Goal: Task Accomplishment & Management: Use online tool/utility

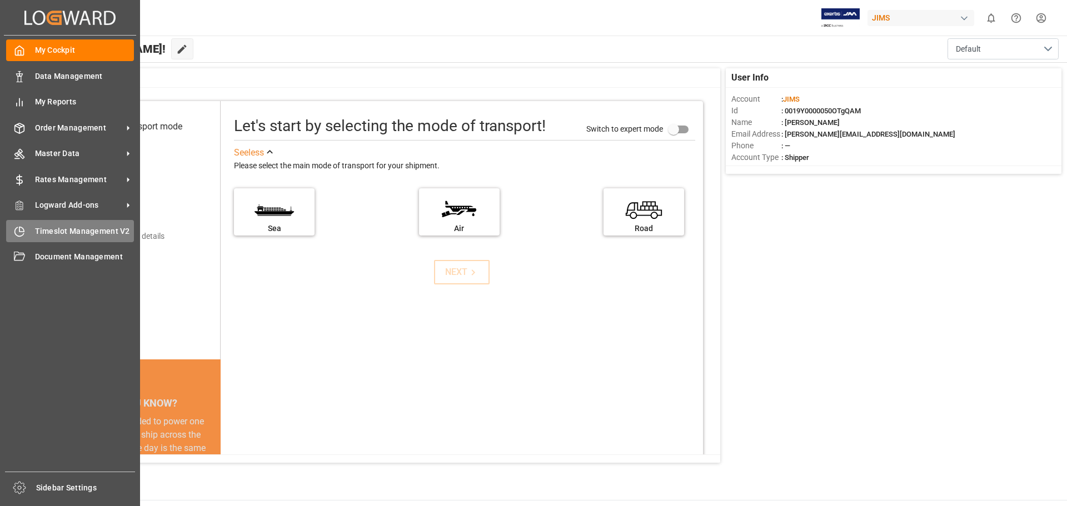
click at [95, 231] on span "Timeslot Management V2" at bounding box center [84, 232] width 99 height 12
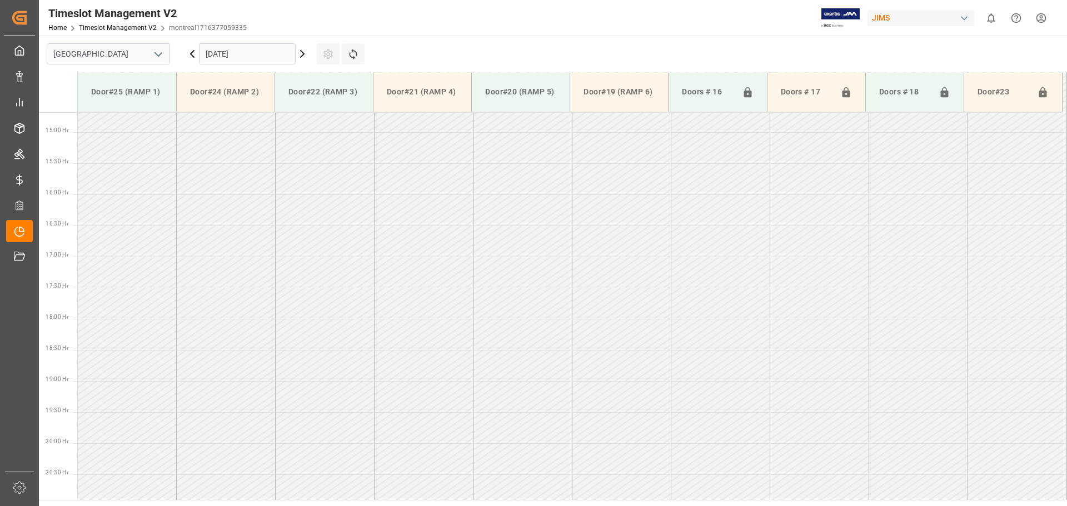
scroll to position [927, 0]
click at [150, 53] on button "open menu" at bounding box center [157, 54] width 17 height 17
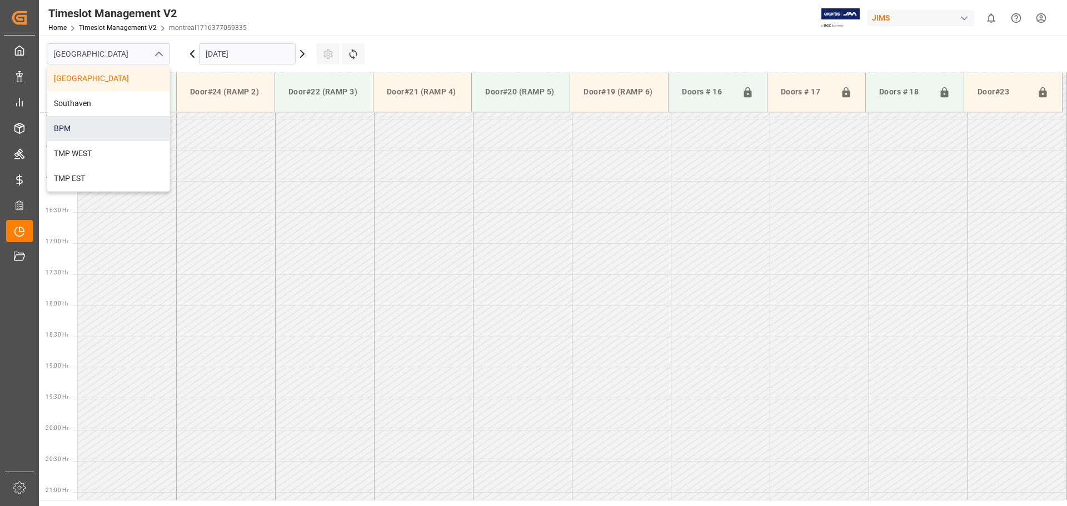
click at [122, 132] on div "BPM" at bounding box center [108, 128] width 122 height 25
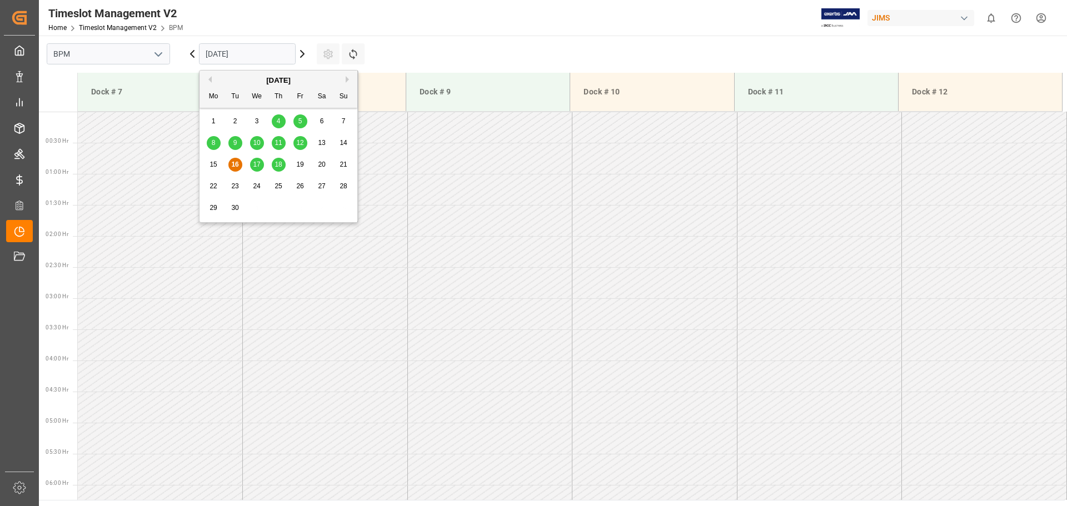
click at [276, 57] on input "[DATE]" at bounding box center [247, 53] width 97 height 21
click at [234, 164] on span "16" at bounding box center [234, 165] width 7 height 8
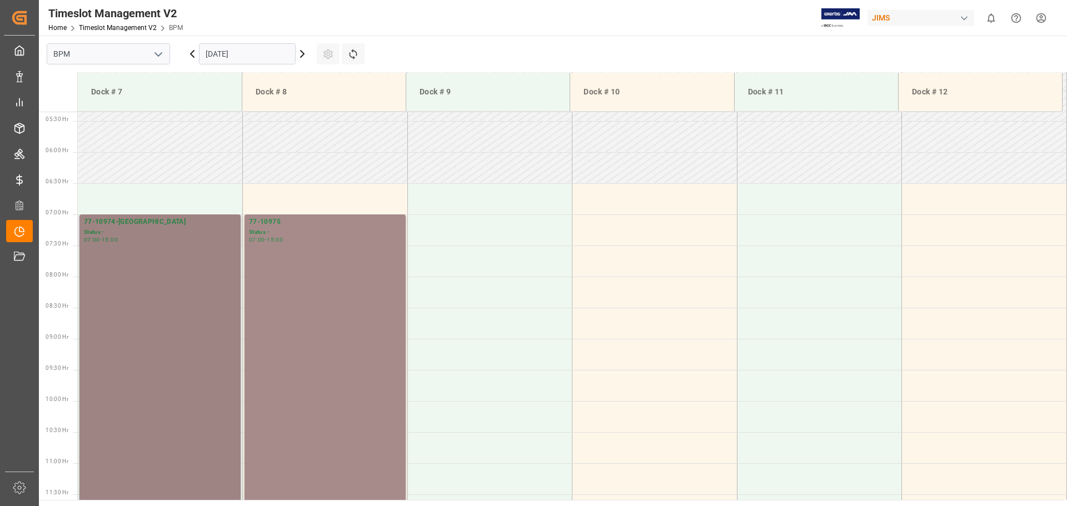
scroll to position [333, 0]
click at [166, 342] on div "77-10974-[GEOGRAPHIC_DATA] Status - 07:00 - 15:00" at bounding box center [160, 462] width 152 height 492
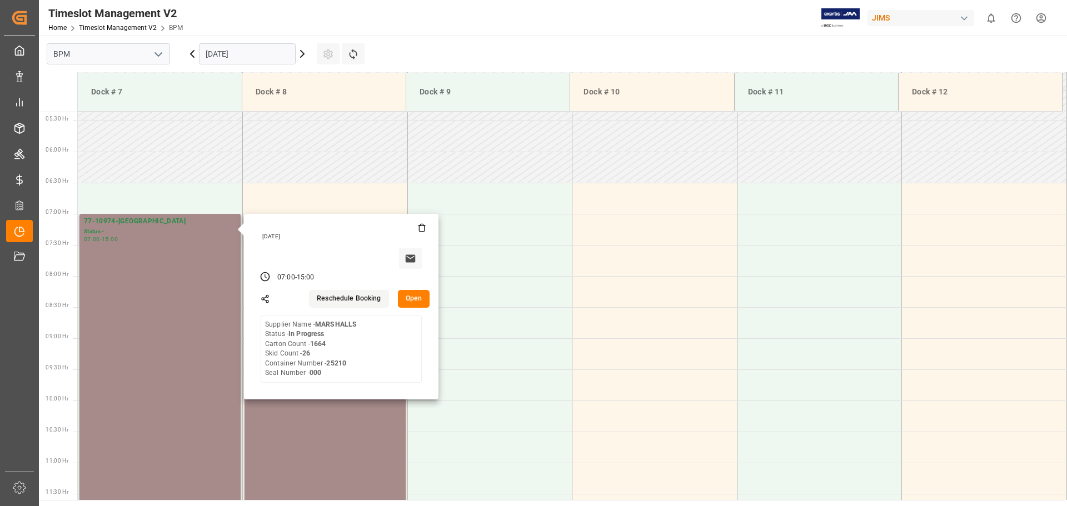
click at [402, 302] on button "Open" at bounding box center [414, 299] width 32 height 18
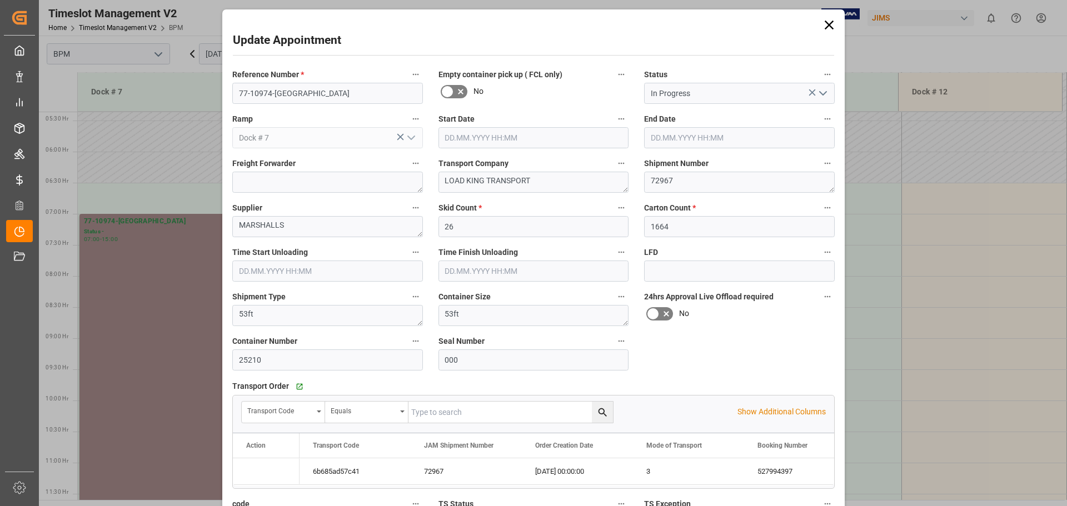
type input "[DATE] 07:00"
type input "[DATE] 15:00"
type input "[DATE] 07:00"
type input "[DATE] 12:00"
type input "[DATE] 15:33"
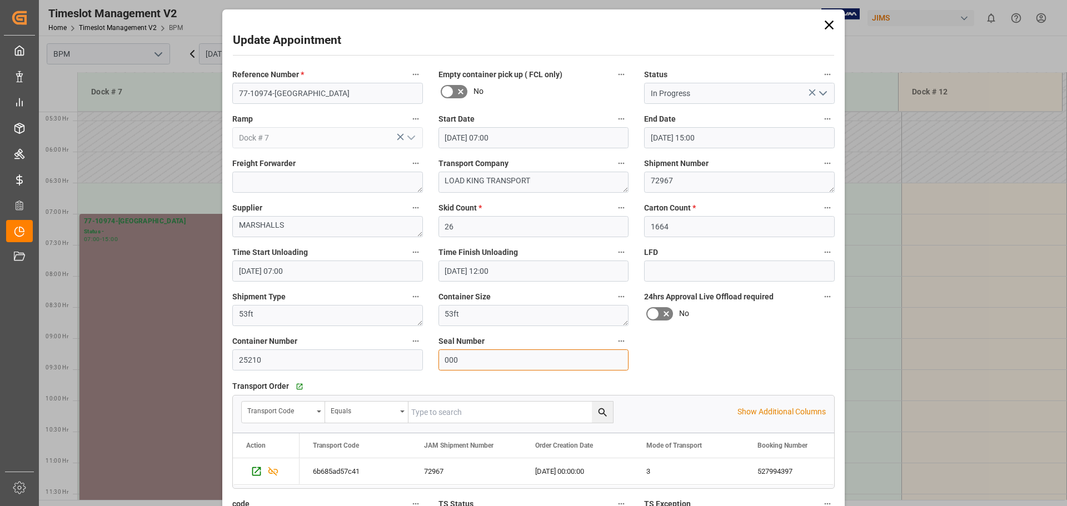
click at [486, 366] on input "000" at bounding box center [533, 359] width 191 height 21
type input "0"
type input "49315537"
click at [746, 369] on div "Reference Number * 77-10974-US Empty container pick up ( FCL only) No Status In…" at bounding box center [533, 344] width 618 height 563
click at [780, 95] on icon "open menu" at bounding box center [822, 93] width 13 height 13
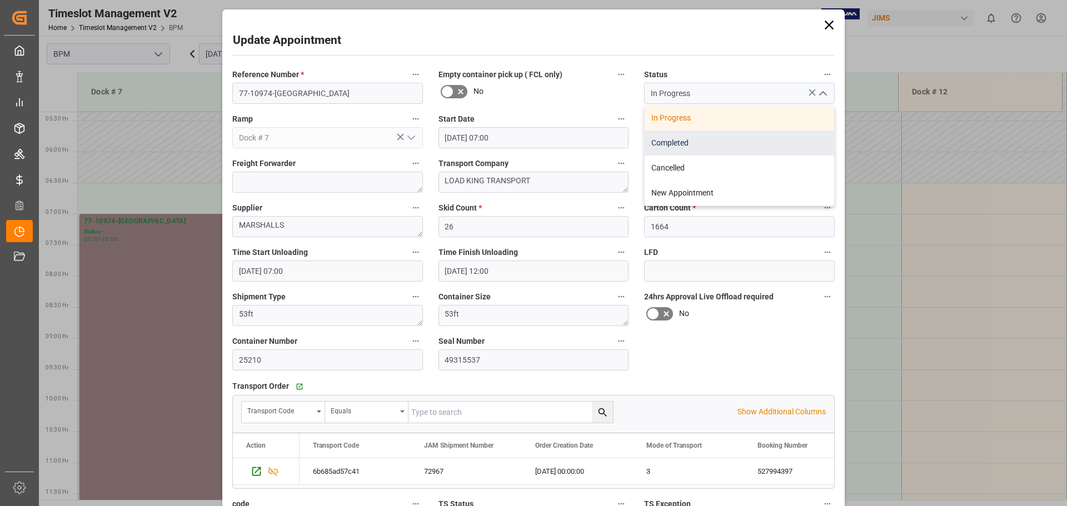
click at [745, 142] on div "Completed" at bounding box center [739, 143] width 189 height 25
type input "Completed"
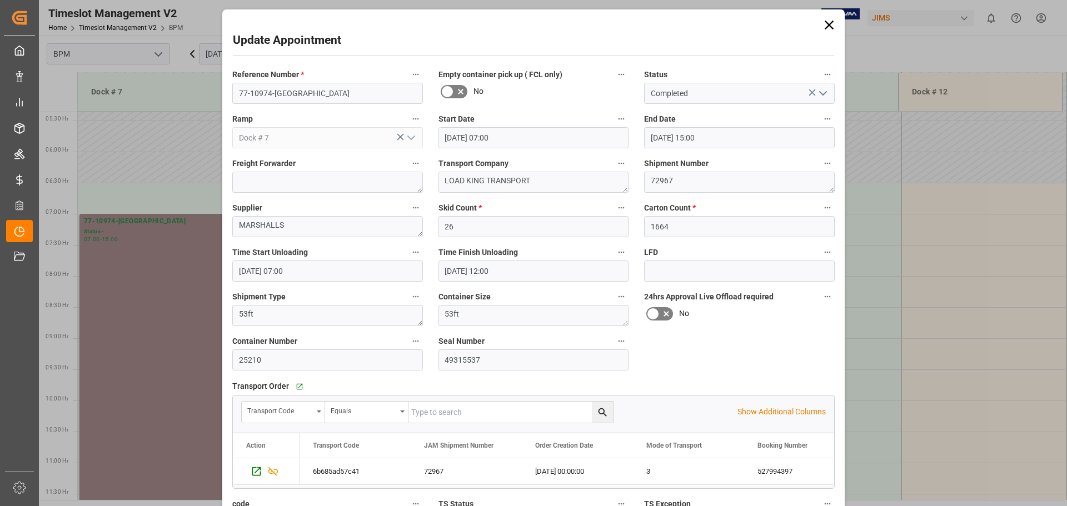
click at [770, 367] on div "Reference Number * 77-10974-US Empty container pick up ( FCL only) No Status Co…" at bounding box center [533, 344] width 618 height 563
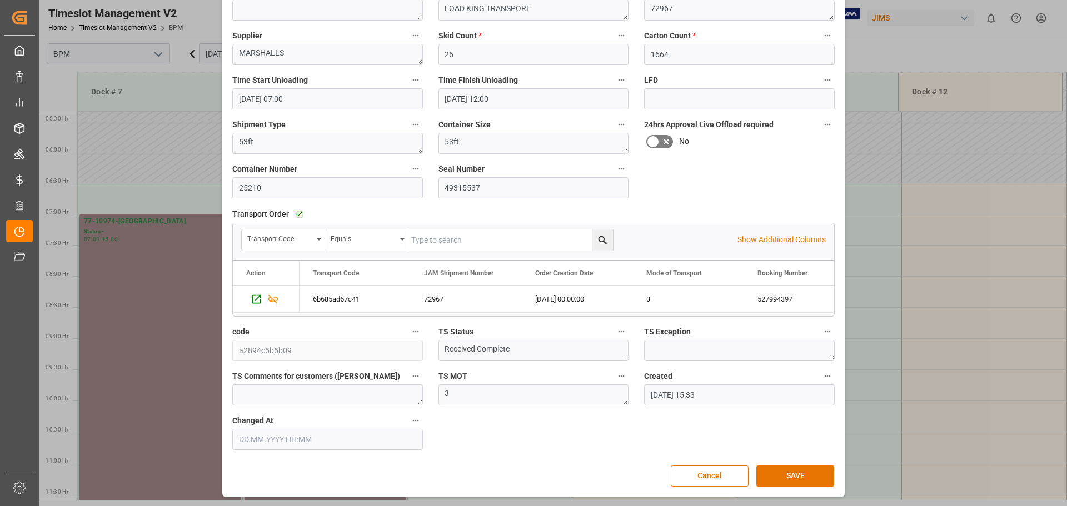
scroll to position [173, 0]
click at [780, 479] on button "SAVE" at bounding box center [795, 475] width 78 height 21
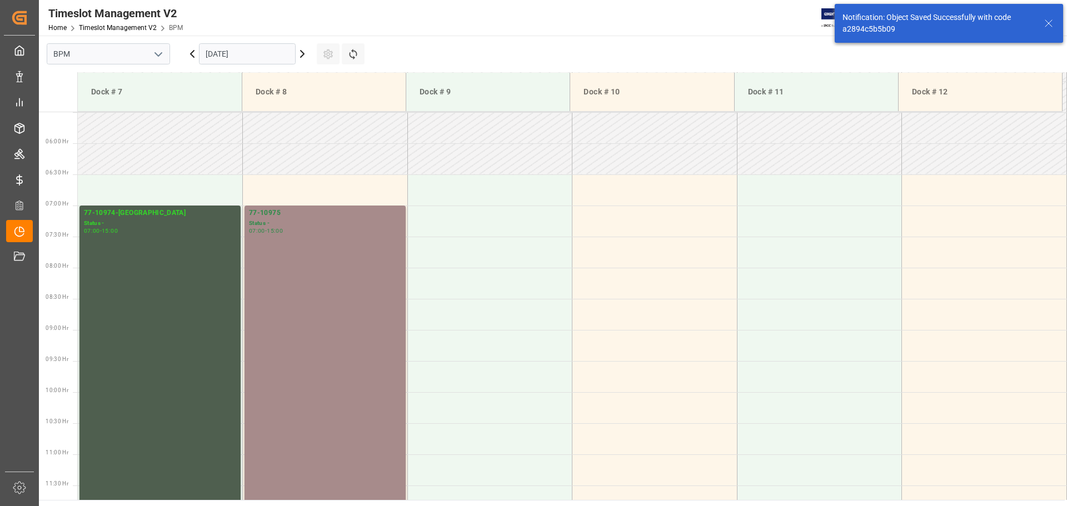
scroll to position [366, 0]
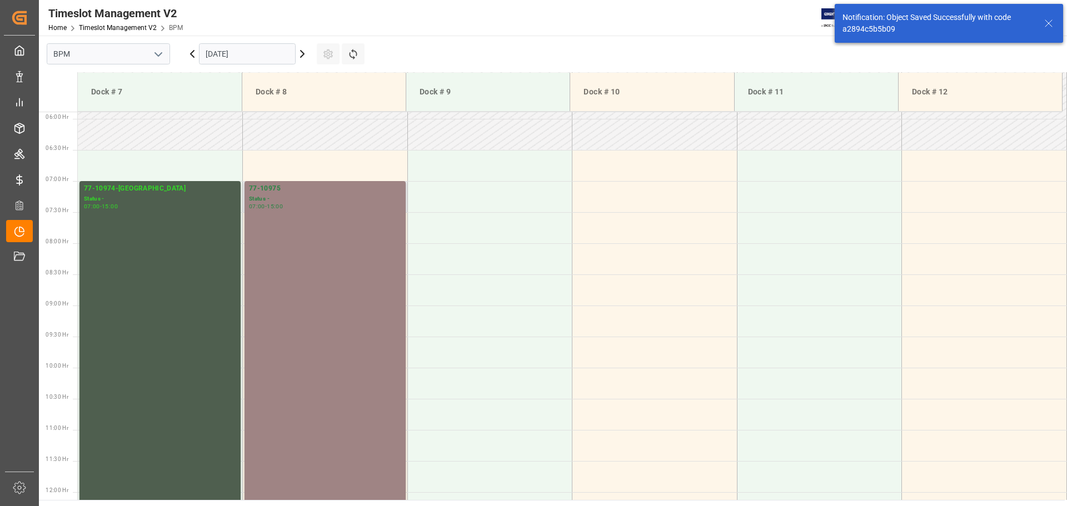
drag, startPoint x: 345, startPoint y: 357, endPoint x: 349, endPoint y: 352, distance: 6.8
click at [349, 352] on div "77-10975 Status - 07:00 - 15:00" at bounding box center [325, 429] width 152 height 492
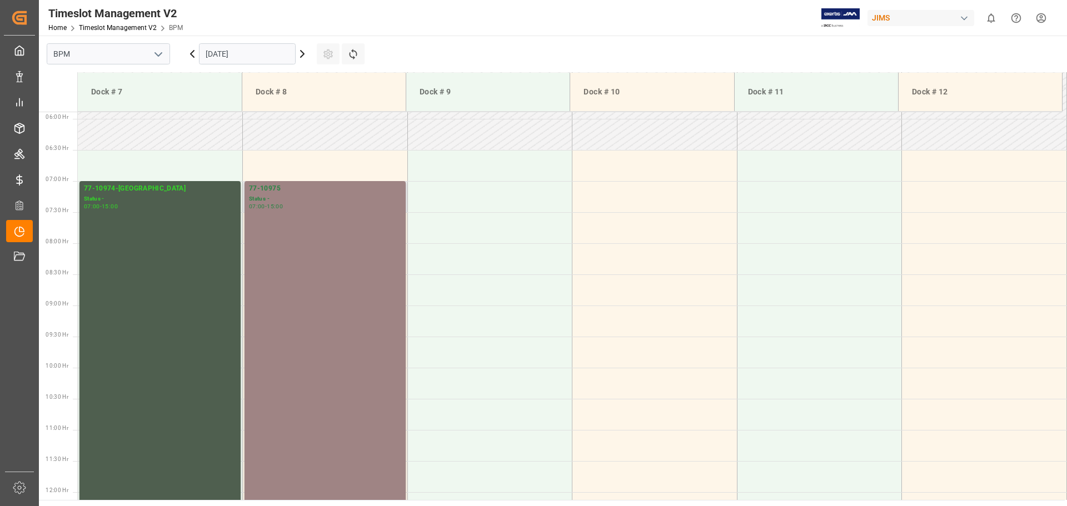
click at [299, 338] on div "77-10975 Status - 07:00 - 15:00" at bounding box center [325, 429] width 152 height 492
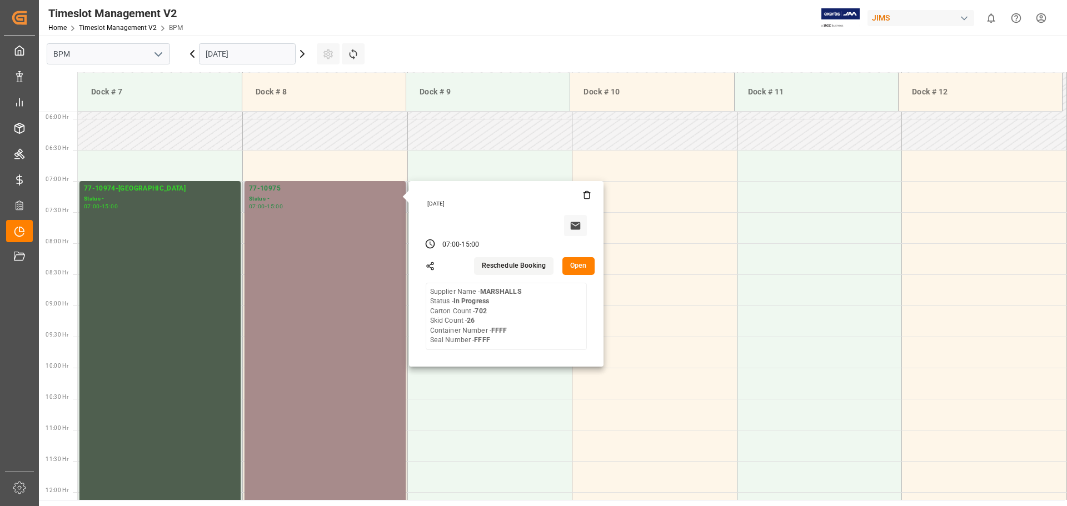
click at [577, 270] on button "Open" at bounding box center [578, 266] width 32 height 18
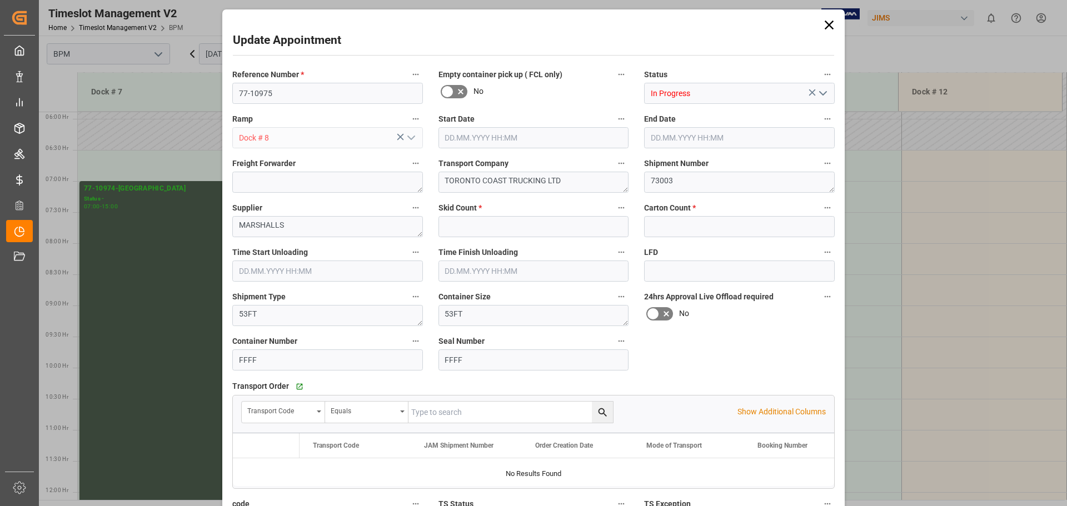
type input "26"
type input "702"
type input "[DATE] 07:00"
type input "[DATE] 15:00"
type input "[DATE] 07:00"
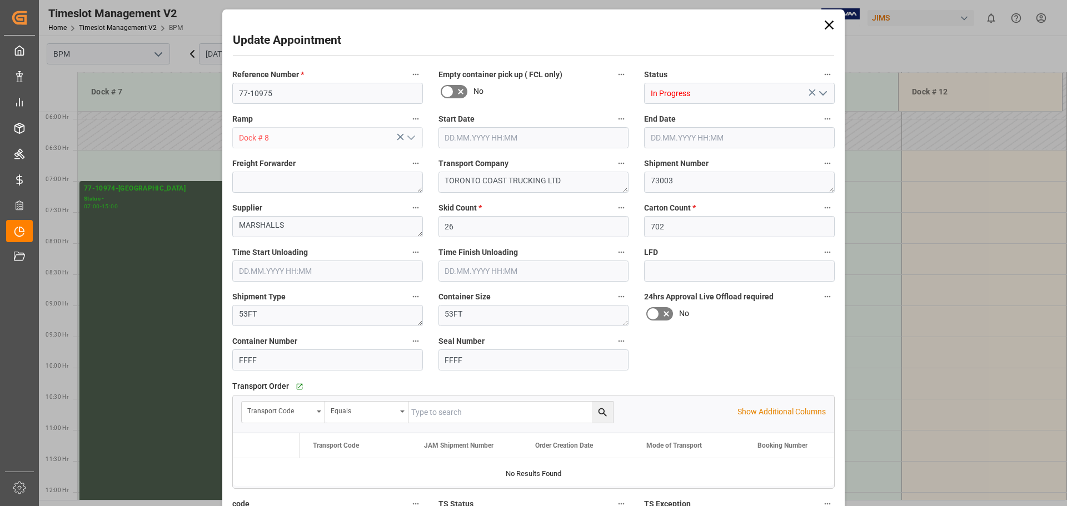
type input "[DATE] 12:00"
type input "[DATE] 15:36"
click at [780, 99] on icon "open menu" at bounding box center [822, 93] width 13 height 13
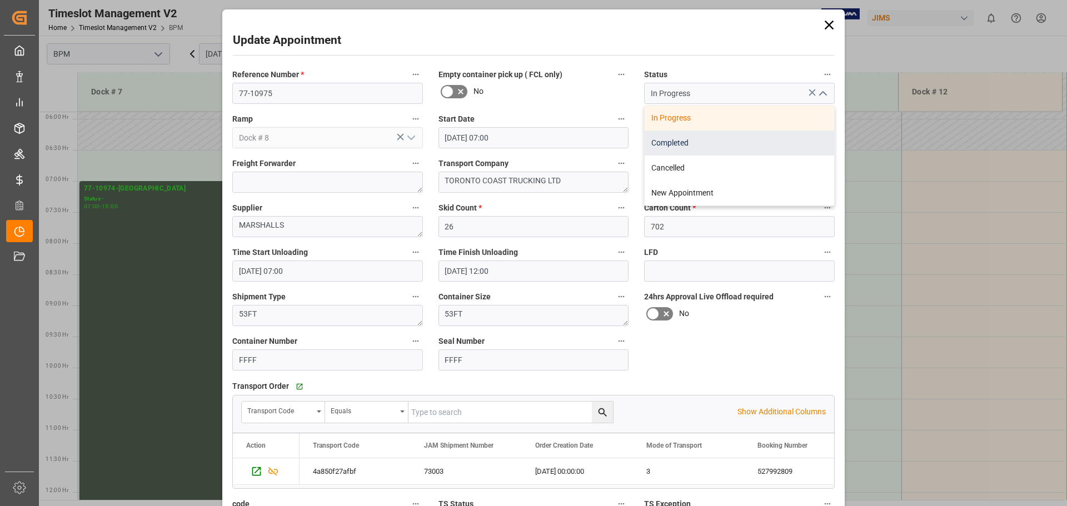
click at [770, 142] on div "Completed" at bounding box center [739, 143] width 189 height 25
type input "Completed"
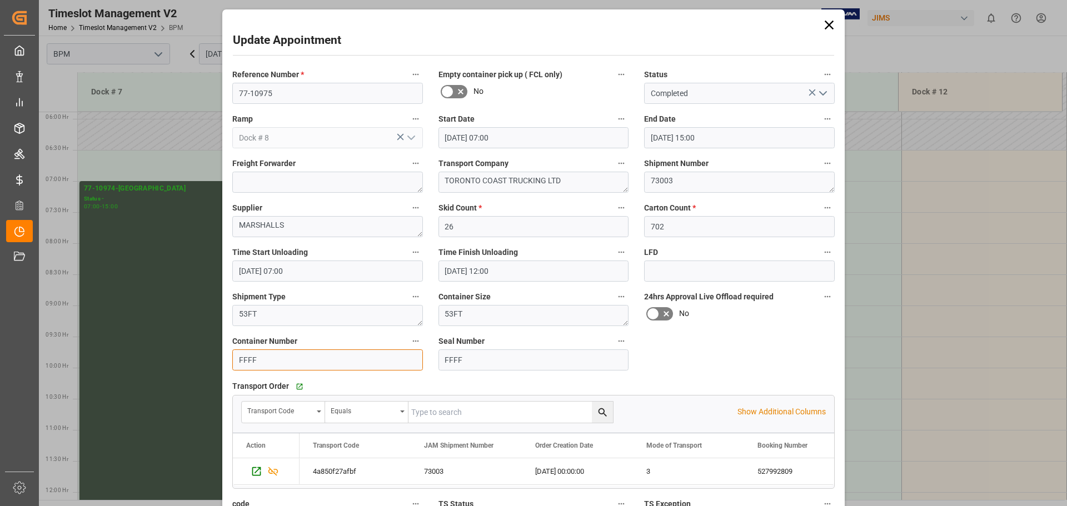
click at [311, 363] on input "FFFF" at bounding box center [327, 359] width 191 height 21
type input "F"
type input "t8033"
click at [483, 366] on input "FFFF" at bounding box center [533, 359] width 191 height 21
type input "F"
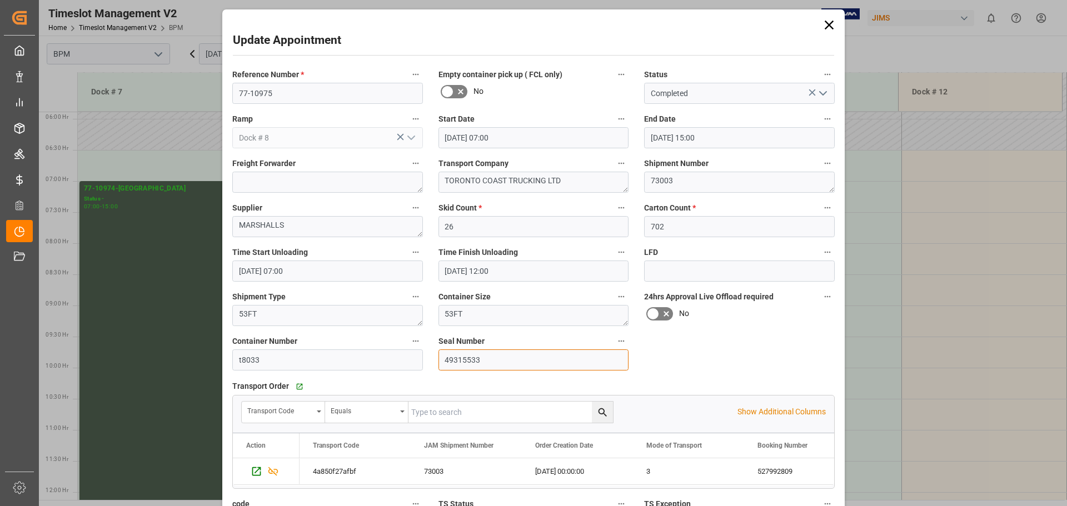
scroll to position [173, 0]
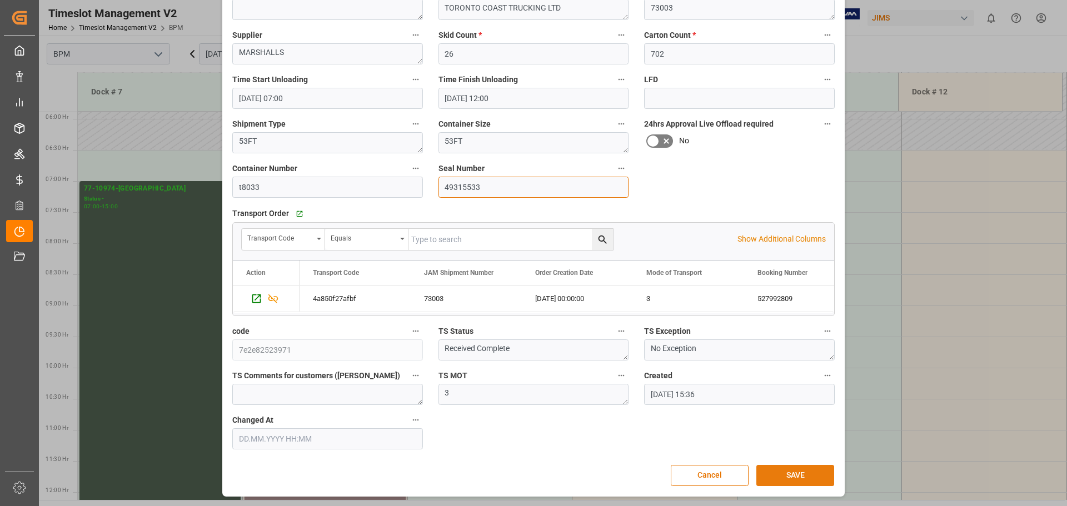
type input "49315533"
click at [780, 471] on button "SAVE" at bounding box center [795, 475] width 78 height 21
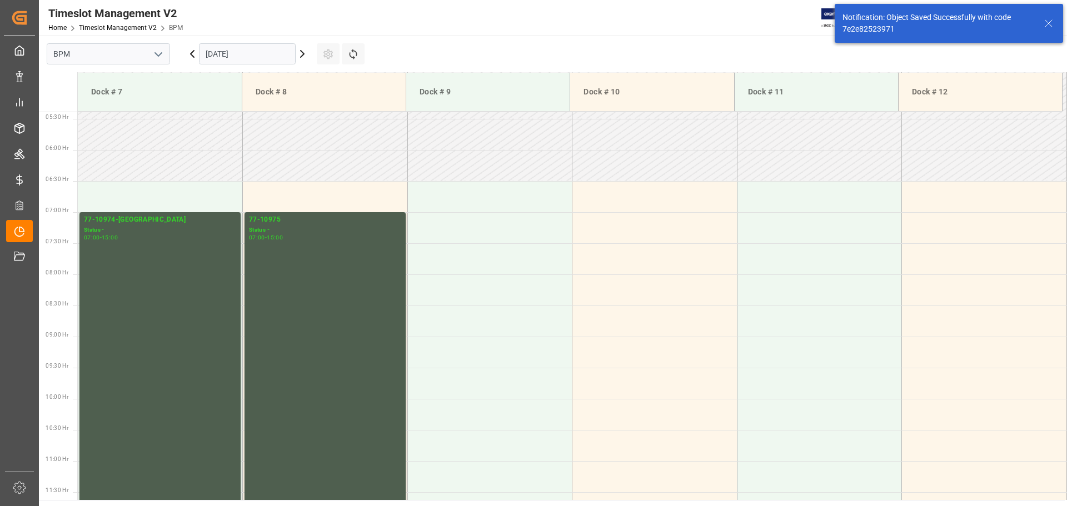
scroll to position [366, 0]
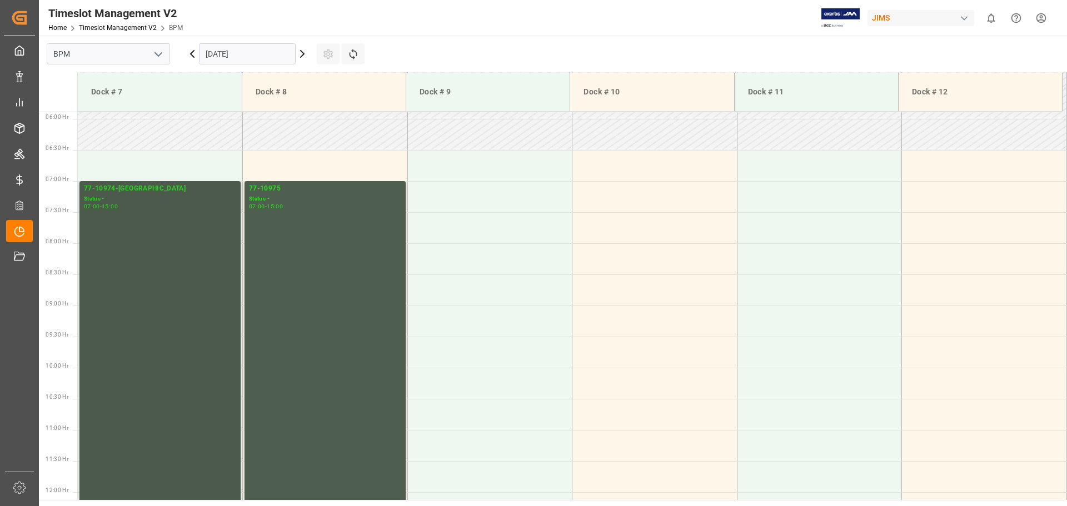
click at [133, 353] on div "77-10974-[GEOGRAPHIC_DATA] Status - 07:00 - 15:00" at bounding box center [160, 429] width 152 height 492
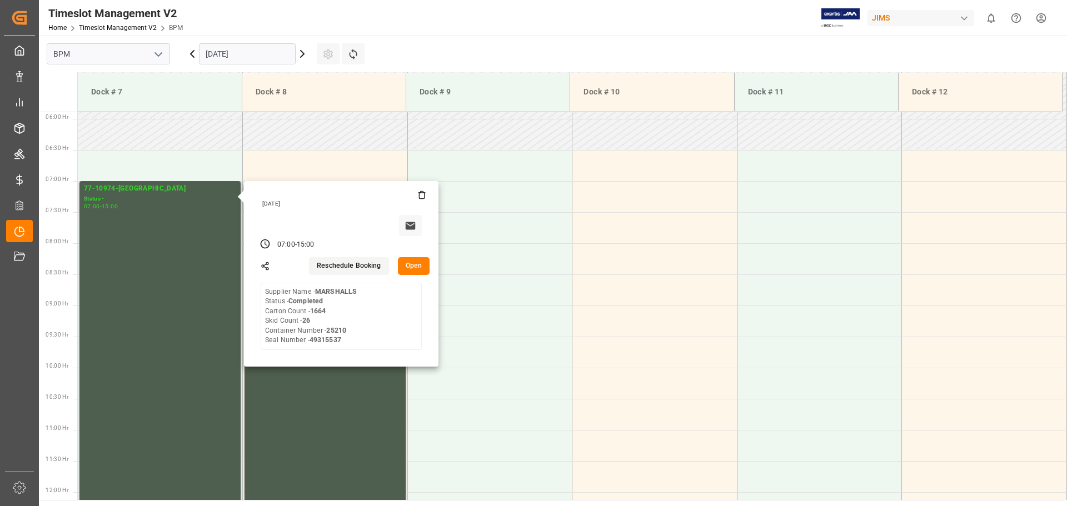
click at [398, 268] on button "Open" at bounding box center [414, 266] width 32 height 18
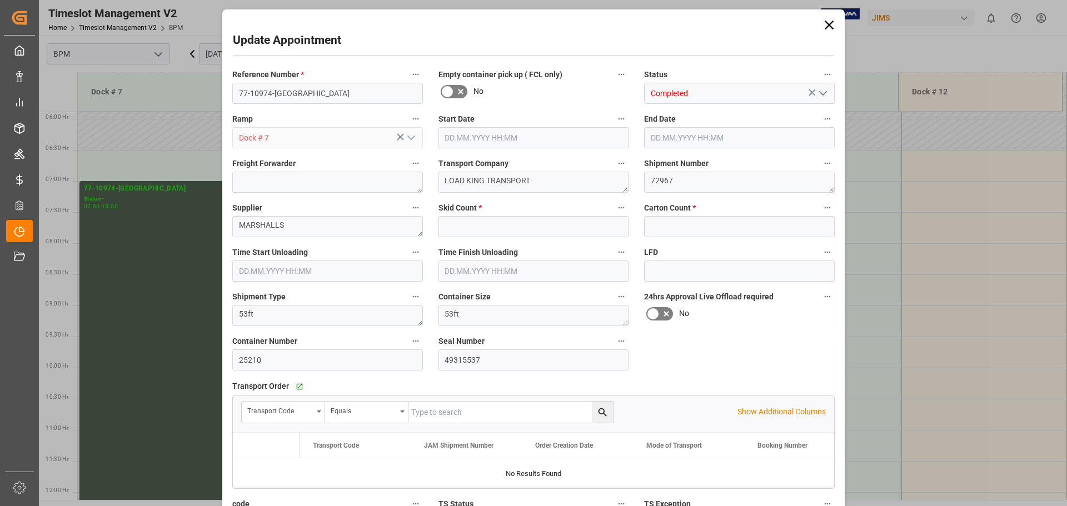
type input "26"
type input "1664"
type input "[DATE] 07:00"
type input "[DATE] 15:00"
type input "[DATE] 07:00"
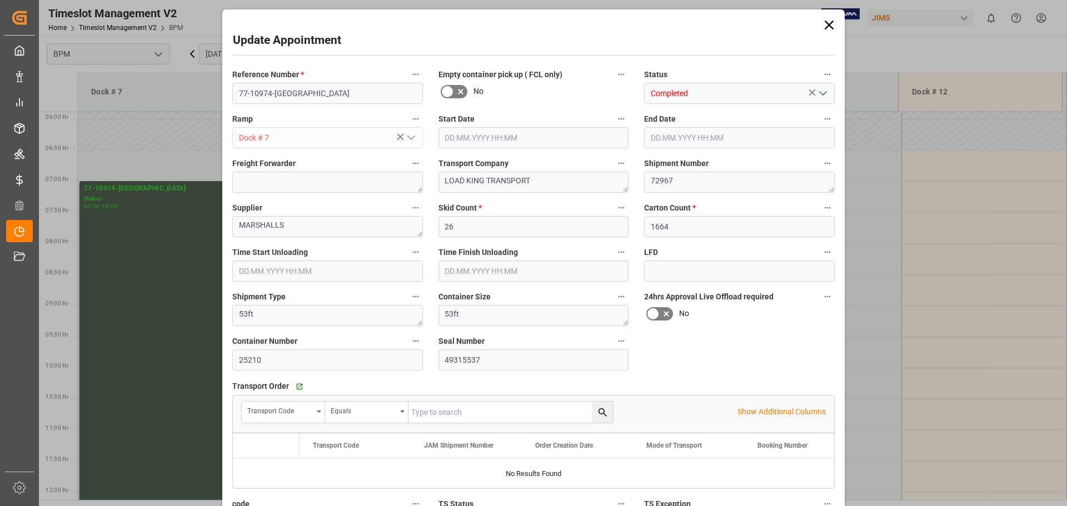
type input "[DATE] 12:00"
type input "[DATE] 15:33"
click at [780, 28] on icon at bounding box center [829, 25] width 9 height 9
